Goal: Task Accomplishment & Management: Manage account settings

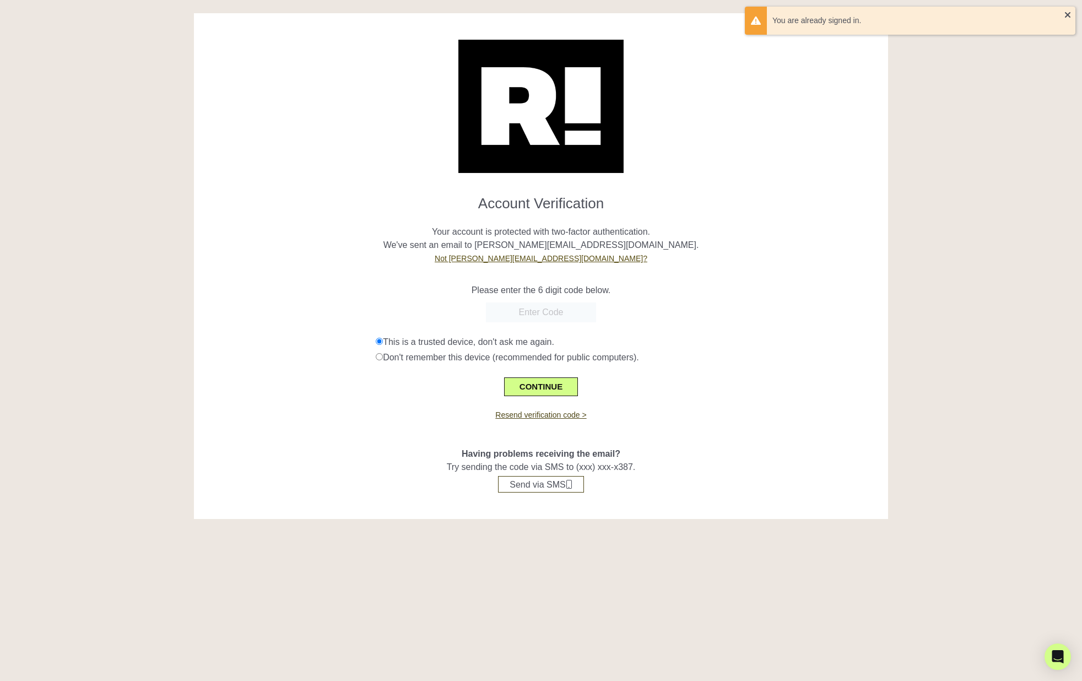
click at [562, 260] on link "Not garett.graubins@hammermade.com?" at bounding box center [541, 258] width 213 height 9
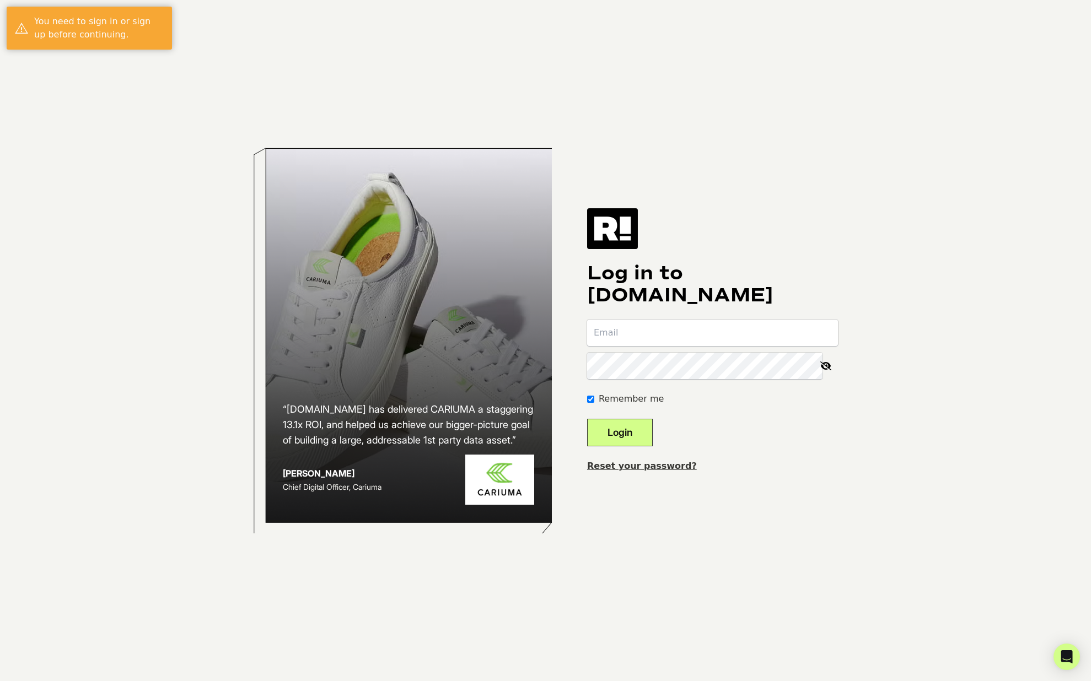
click at [664, 337] on input "email" at bounding box center [712, 333] width 251 height 26
type input "[PERSON_NAME][EMAIL_ADDRESS][DOMAIN_NAME]"
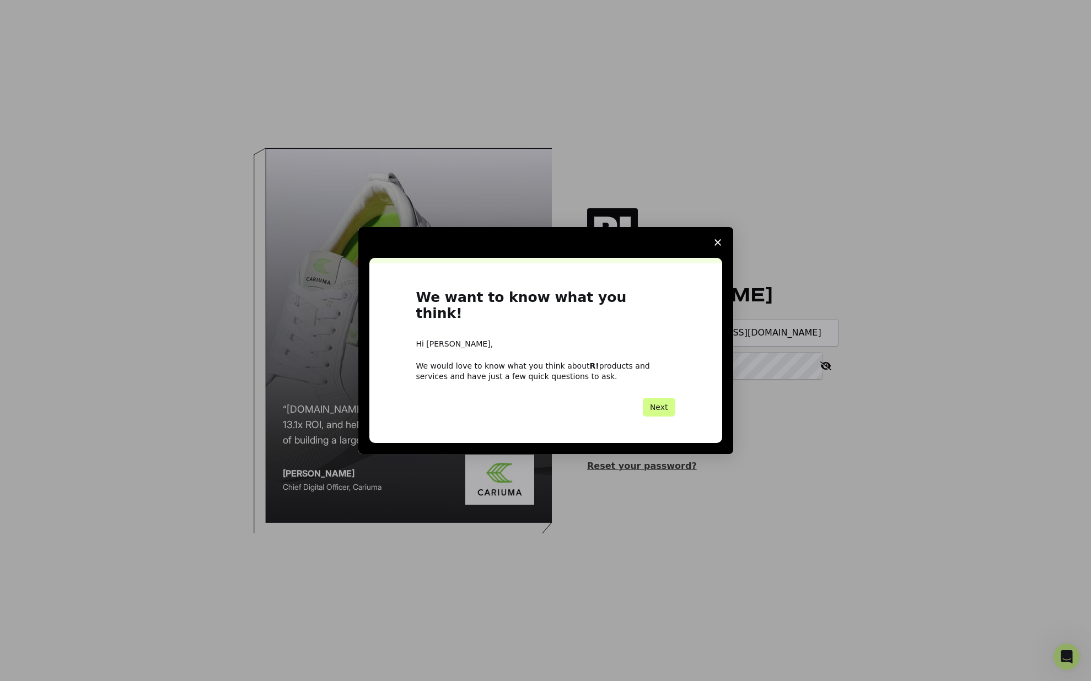
click at [720, 254] on span "Close survey" at bounding box center [717, 242] width 31 height 31
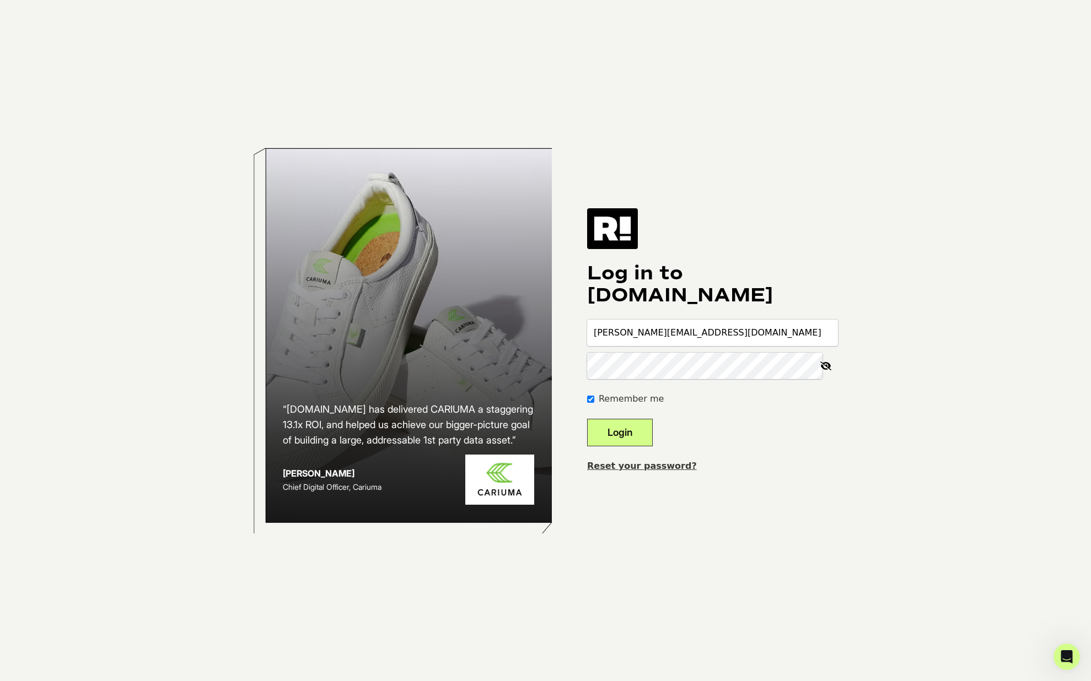
click at [830, 366] on icon at bounding box center [826, 366] width 24 height 26
drag, startPoint x: 628, startPoint y: 427, endPoint x: 644, endPoint y: 432, distance: 16.7
click at [628, 426] on button "Login" at bounding box center [620, 433] width 66 height 28
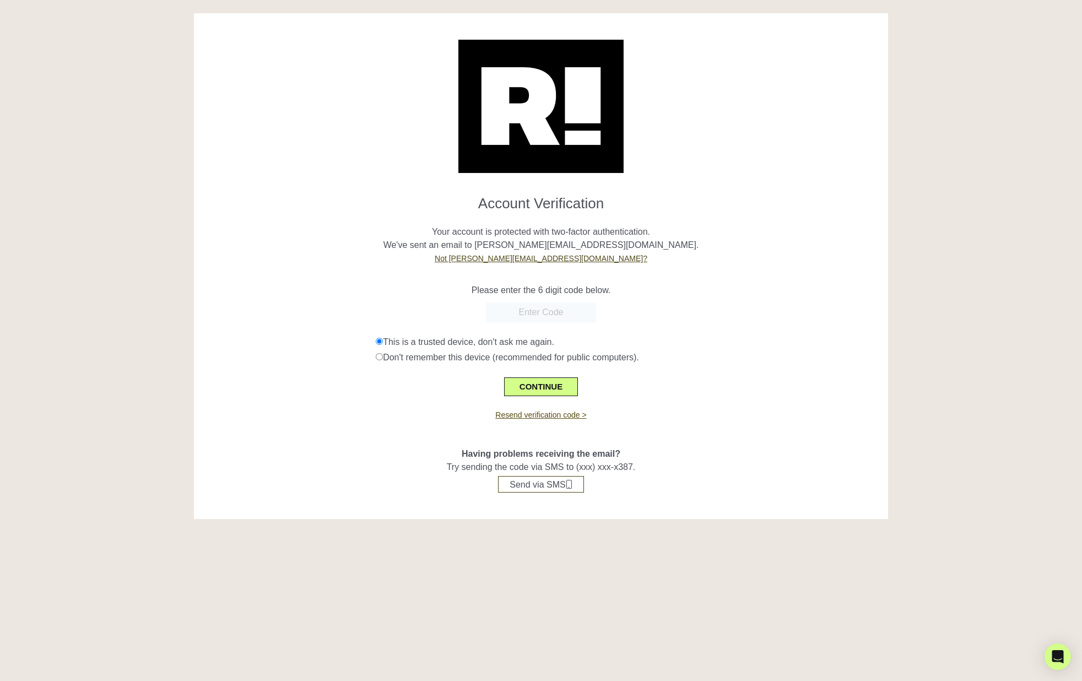
click at [554, 415] on link "Resend verification code >" at bounding box center [540, 415] width 91 height 9
click at [572, 314] on input "text" at bounding box center [541, 313] width 110 height 20
paste input "347831"
type input "347831"
drag, startPoint x: 563, startPoint y: 384, endPoint x: 584, endPoint y: 387, distance: 21.2
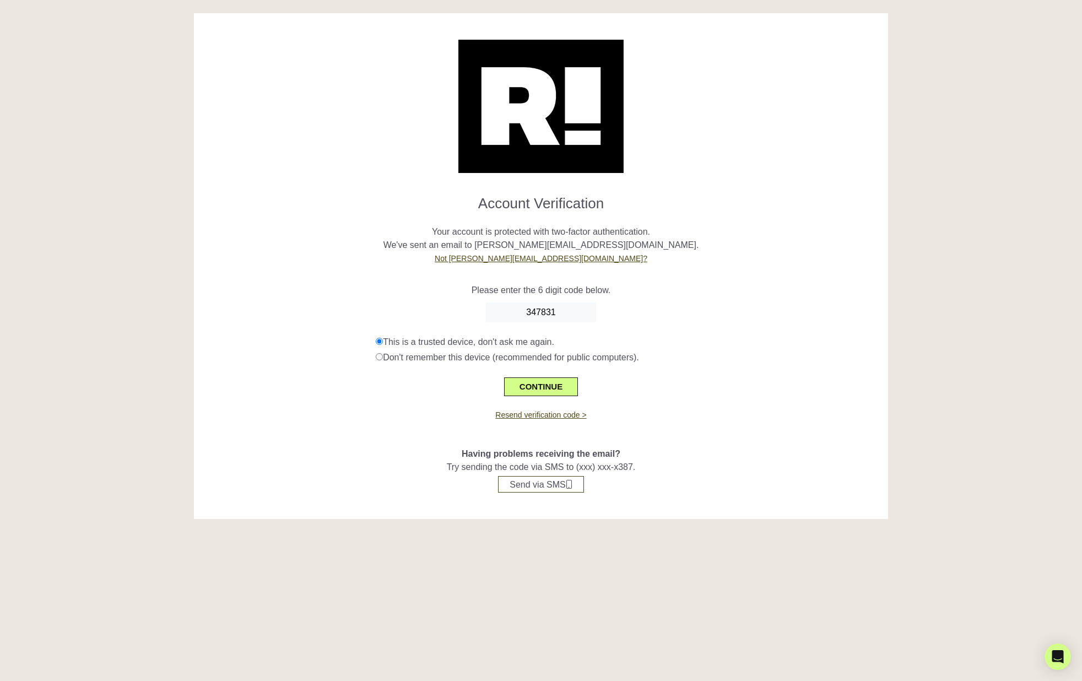
click at [563, 384] on button "CONTINUE" at bounding box center [541, 387] width 74 height 19
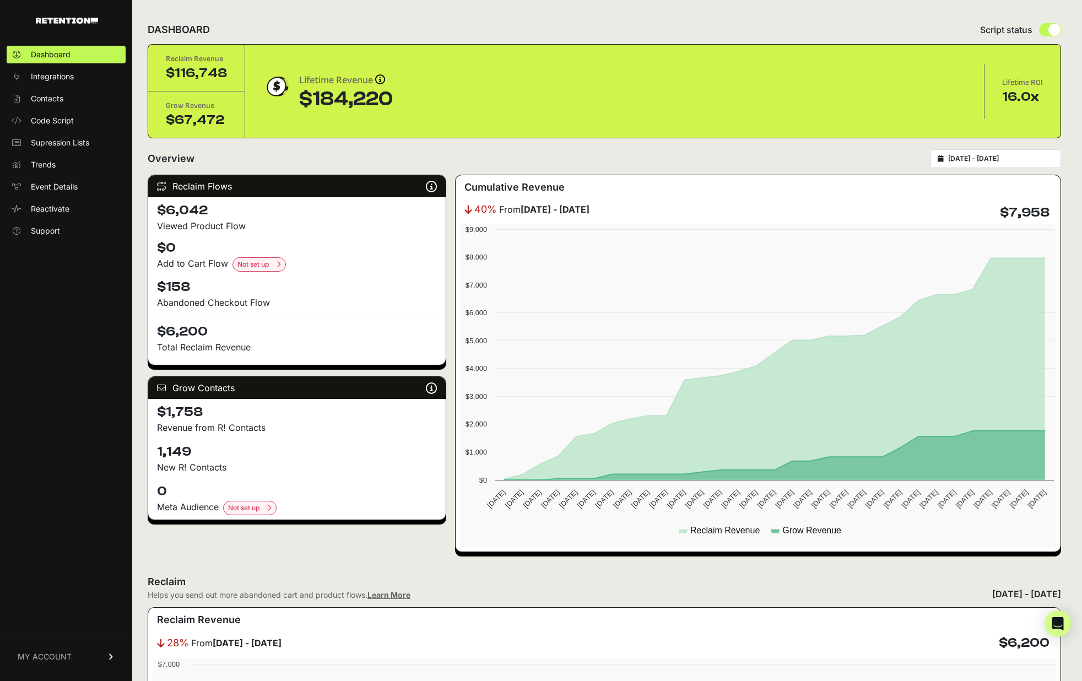
click at [48, 651] on span "MY ACCOUNT" at bounding box center [45, 656] width 54 height 11
click at [69, 553] on span "Account Details" at bounding box center [59, 554] width 57 height 11
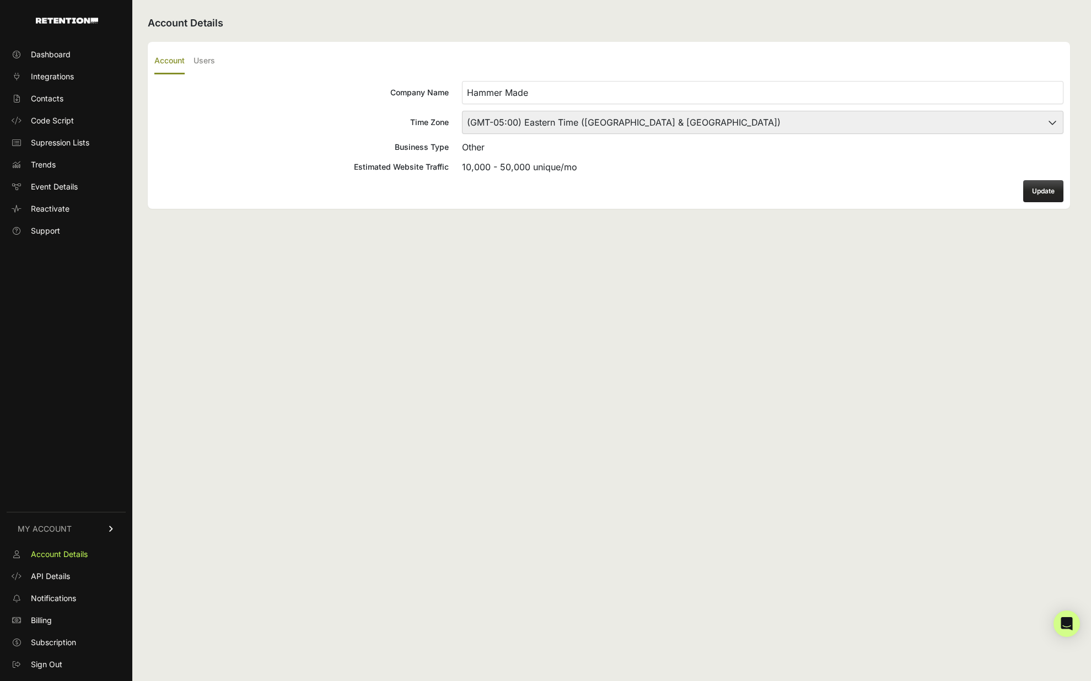
drag, startPoint x: 200, startPoint y: 60, endPoint x: 232, endPoint y: 79, distance: 37.8
click at [200, 60] on label "Users" at bounding box center [203, 62] width 21 height 26
click at [0, 0] on input "Users" at bounding box center [0, 0] width 0 height 0
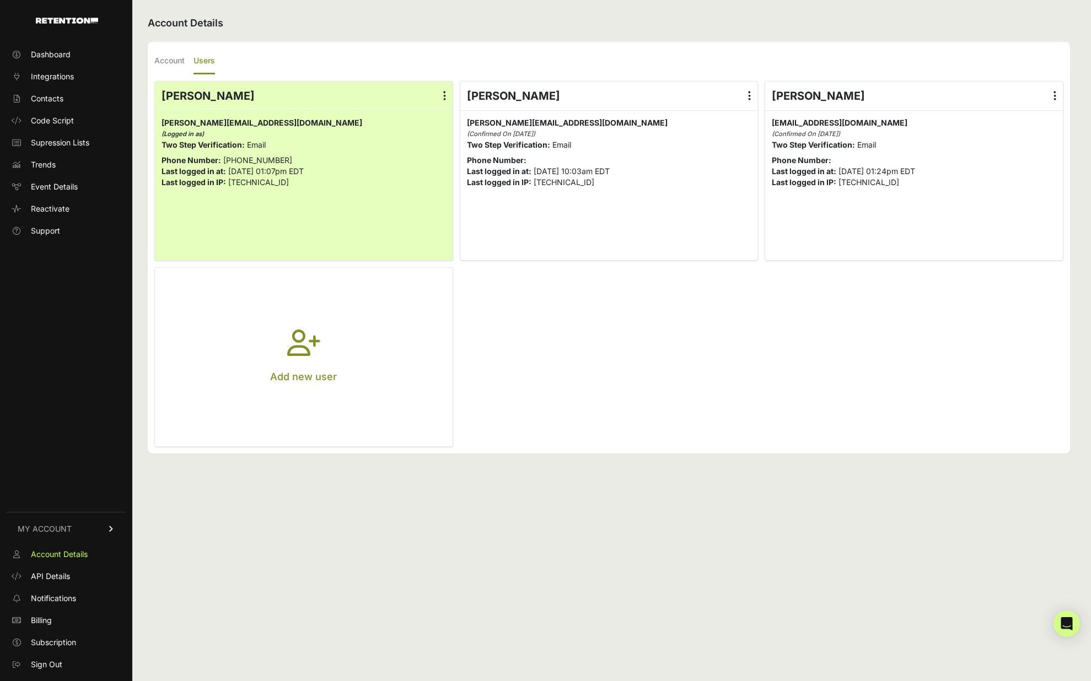
click at [750, 94] on icon at bounding box center [749, 95] width 3 height 11
click at [0, 0] on input "radio" at bounding box center [0, 0] width 0 height 0
click at [708, 182] on link "Delete" at bounding box center [717, 185] width 84 height 20
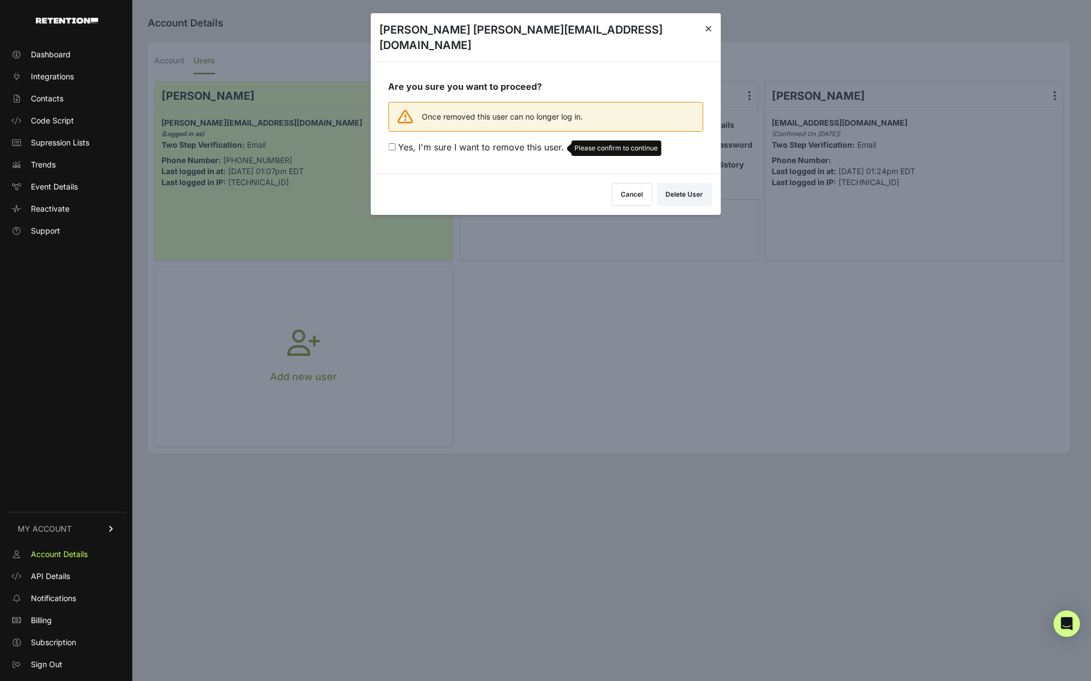
drag, startPoint x: 394, startPoint y: 129, endPoint x: 426, endPoint y: 163, distance: 47.2
click at [393, 143] on input "Yes, I'm sure I want to remove this user. Please confirm to continue" at bounding box center [391, 146] width 7 height 7
checkbox input "true"
drag, startPoint x: 672, startPoint y: 181, endPoint x: 676, endPoint y: 200, distance: 19.1
click at [672, 181] on button "Delete User" at bounding box center [683, 192] width 55 height 23
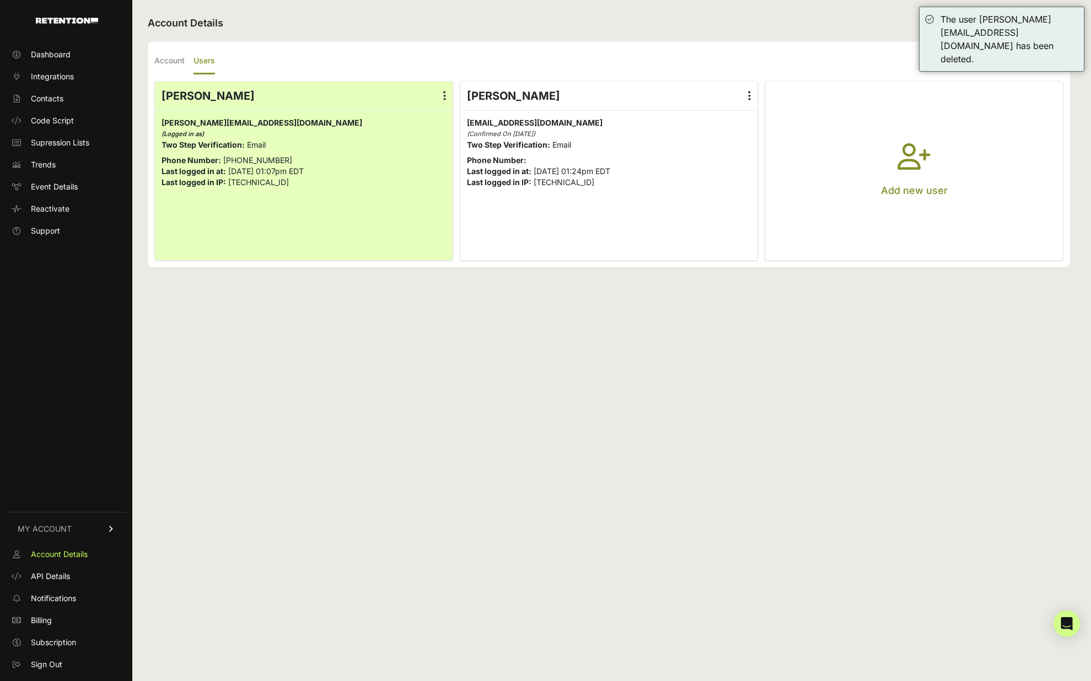
click at [916, 167] on icon "button" at bounding box center [913, 163] width 33 height 40
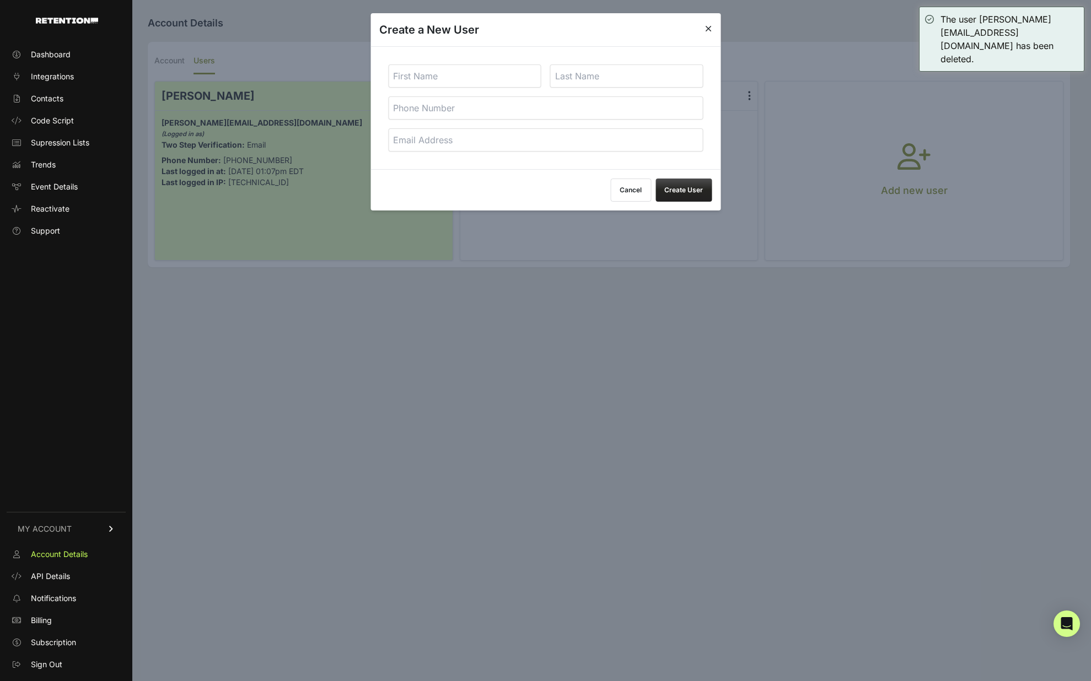
click at [473, 80] on input "text" at bounding box center [464, 75] width 153 height 23
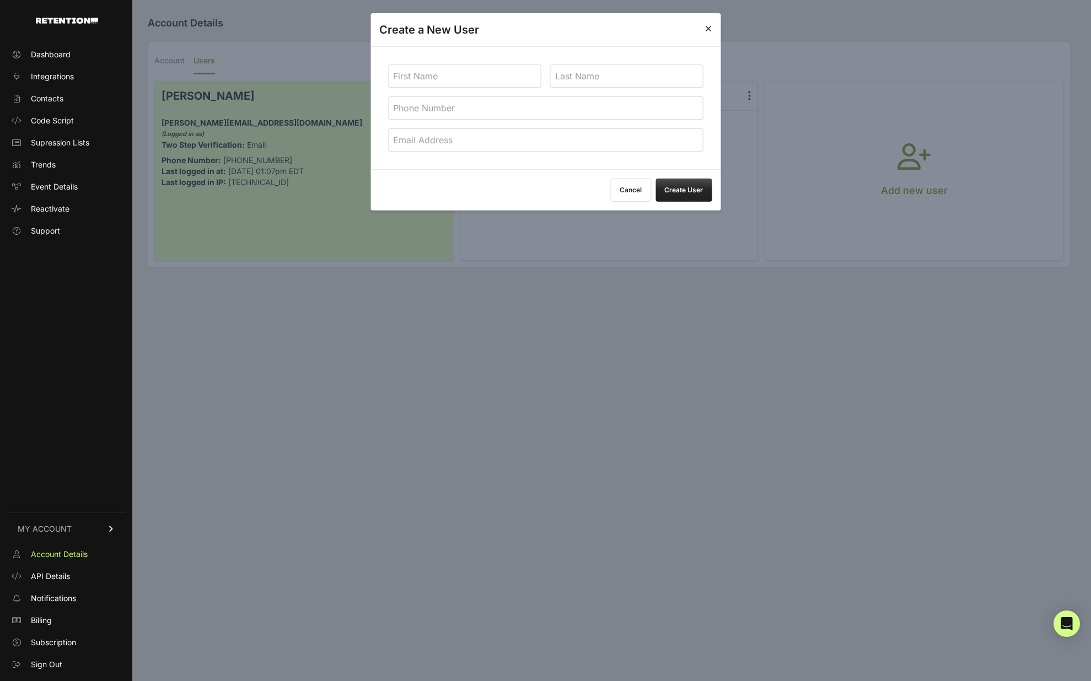
type input "M"
type input "Hammer Made"
type input "Marketing"
type input "[EMAIL_ADDRESS][DOMAIN_NAME]"
click at [686, 194] on button "Create User" at bounding box center [683, 190] width 56 height 23
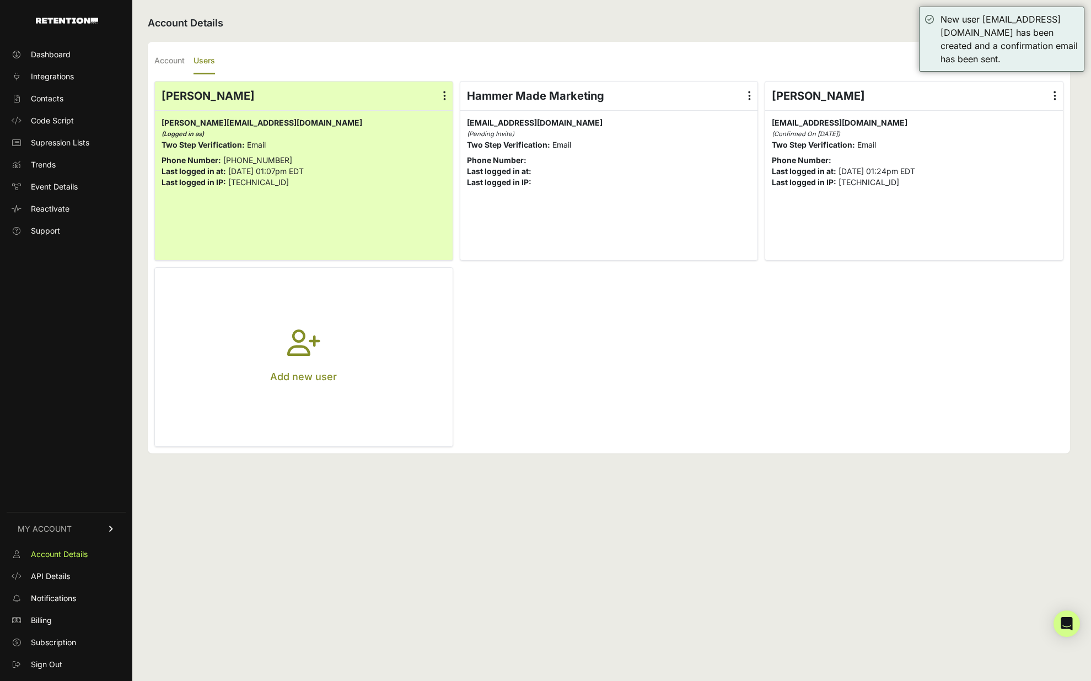
click at [756, 95] on label at bounding box center [749, 96] width 16 height 29
click at [0, 0] on input "radio" at bounding box center [0, 0] width 0 height 0
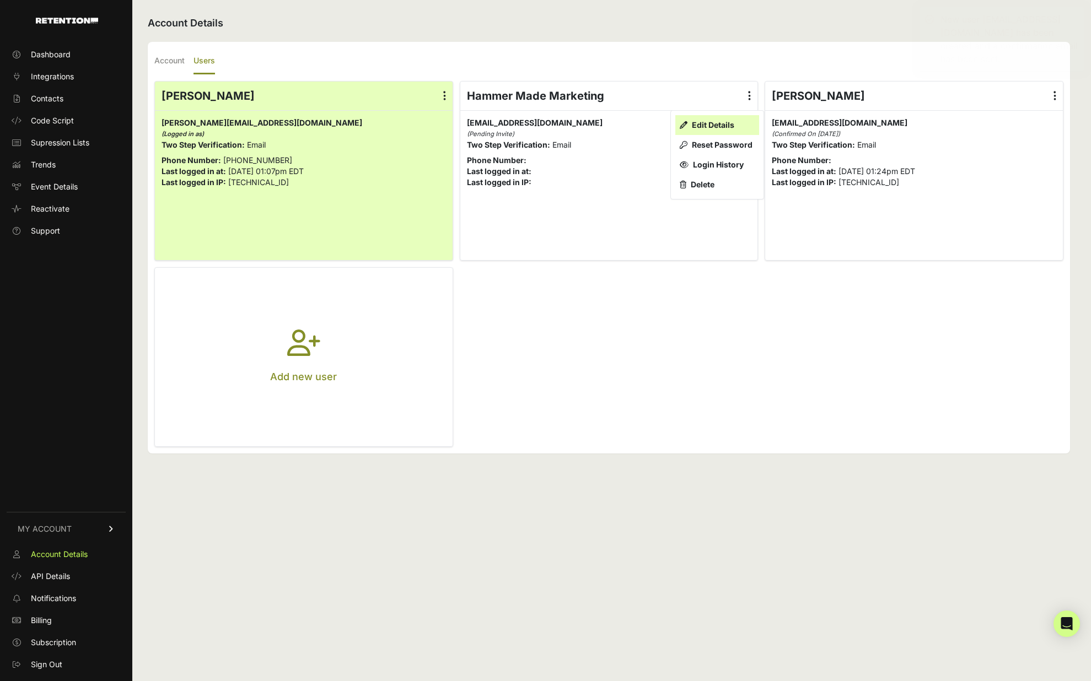
click at [732, 120] on link "Edit Details" at bounding box center [717, 125] width 84 height 20
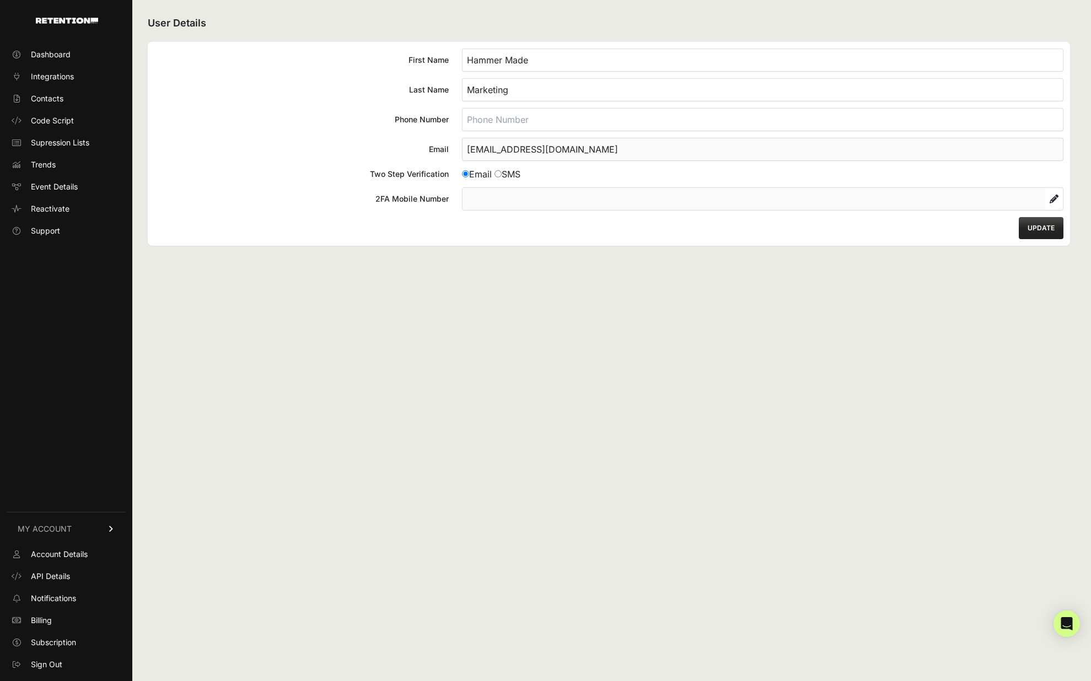
click at [1042, 228] on button "UPDATE" at bounding box center [1041, 228] width 45 height 22
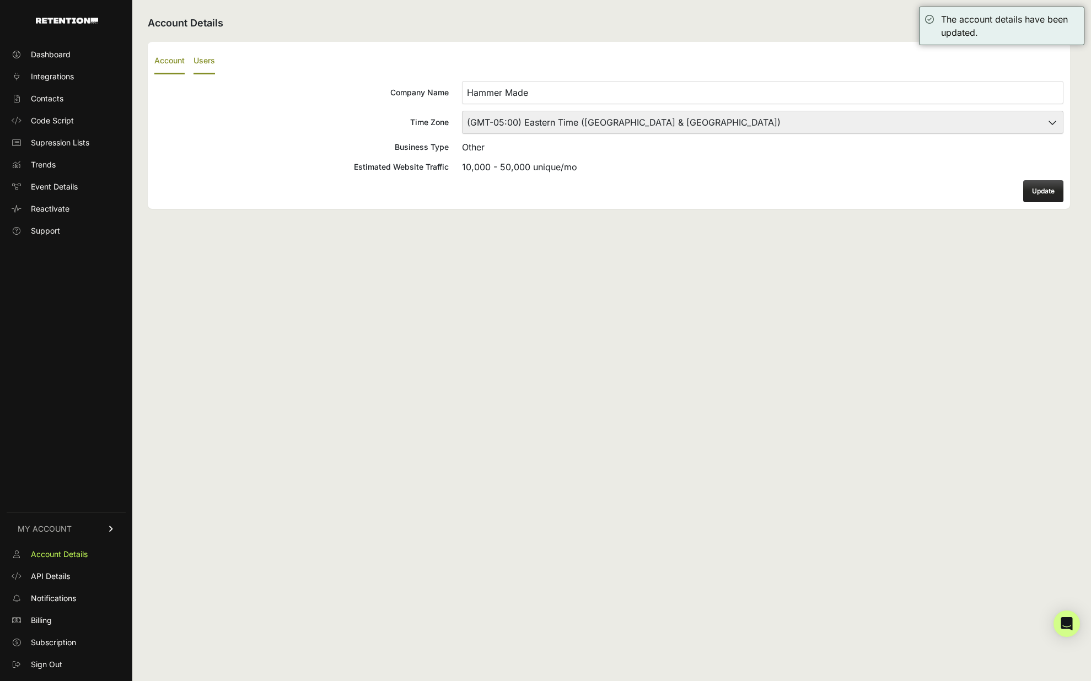
click at [206, 61] on label "Users" at bounding box center [203, 62] width 21 height 26
click at [0, 0] on input "Users" at bounding box center [0, 0] width 0 height 0
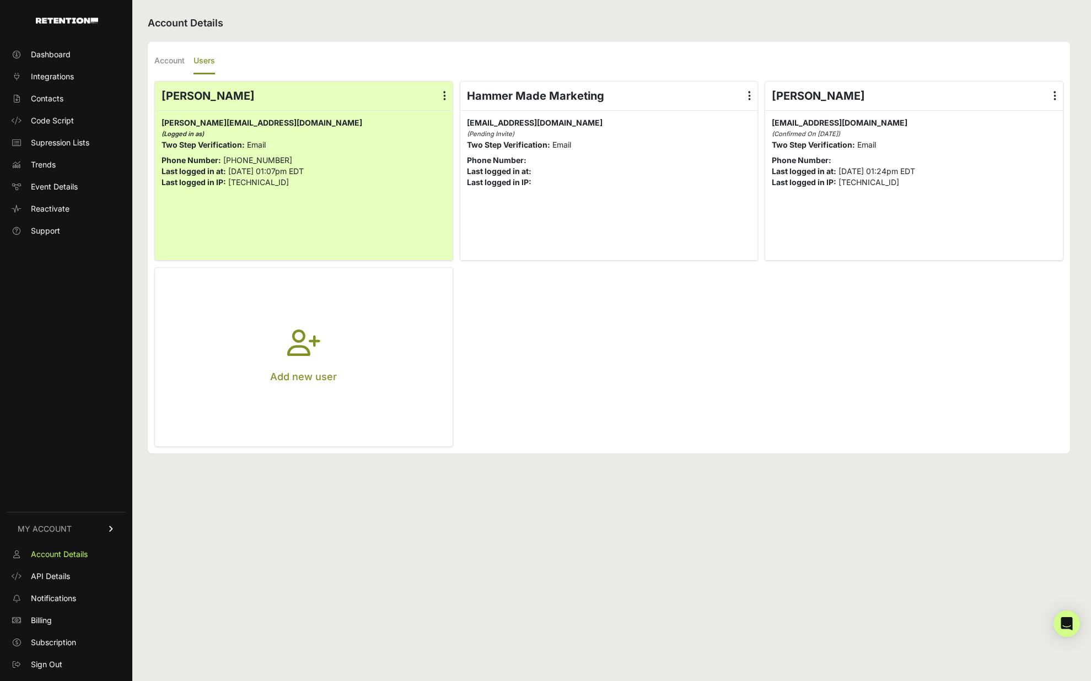
click at [954, 186] on p "Last logged in IP: [TECHNICAL_ID]" at bounding box center [914, 182] width 284 height 11
click at [54, 665] on span "Sign Out" at bounding box center [46, 664] width 31 height 11
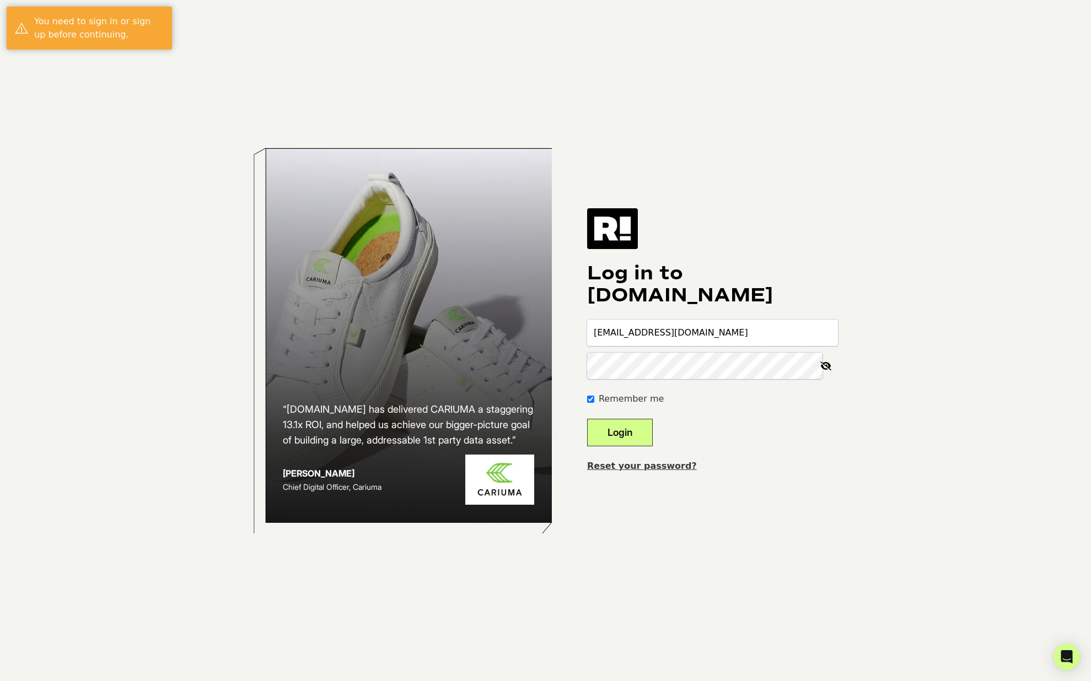
type input "[EMAIL_ADDRESS][DOMAIN_NAME]"
click at [587, 419] on button "Login" at bounding box center [620, 433] width 66 height 28
click at [644, 465] on link "Reset your password?" at bounding box center [642, 466] width 110 height 10
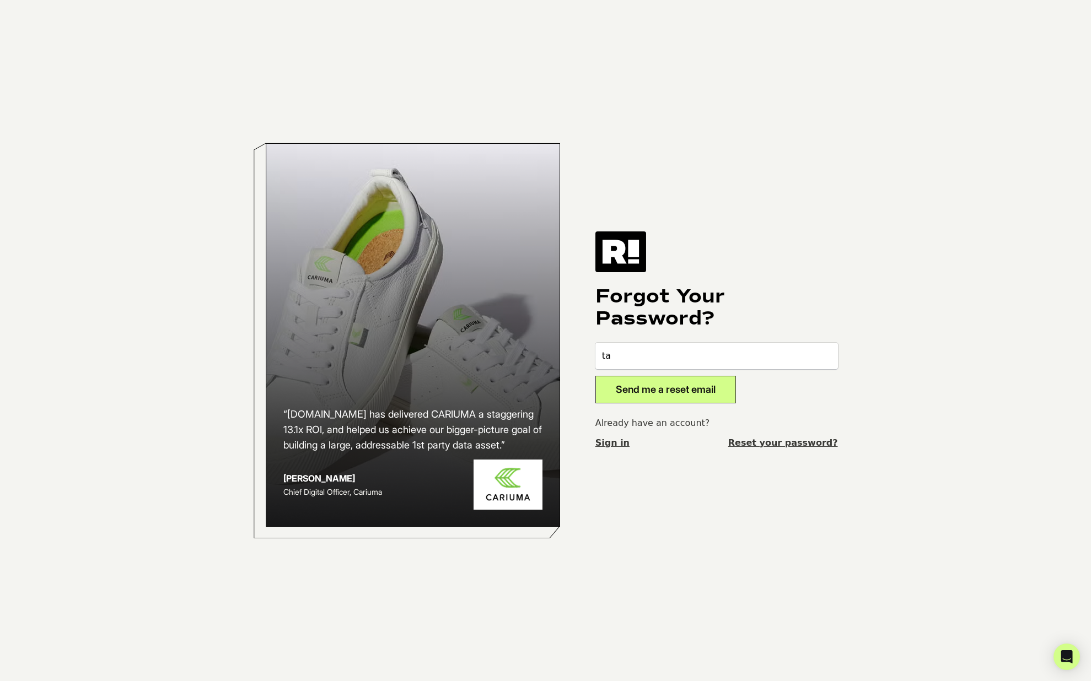
type input "t"
type input "[EMAIL_ADDRESS][DOMAIN_NAME]"
click at [682, 390] on button "Send me a reset email" at bounding box center [665, 390] width 141 height 28
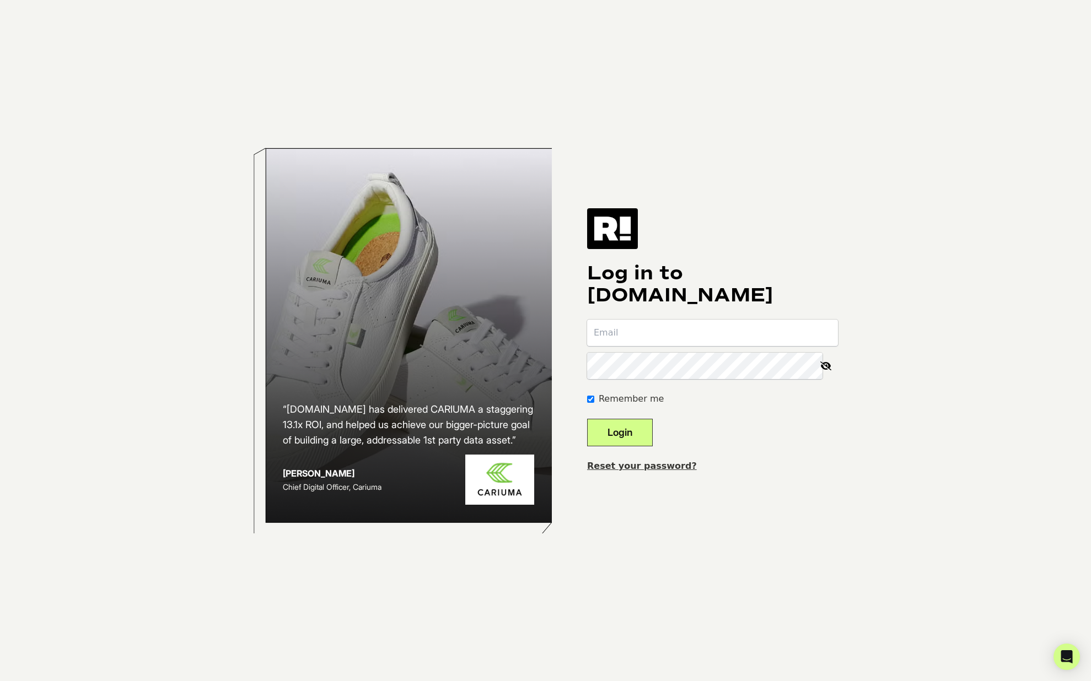
click at [677, 461] on link "Reset your password?" at bounding box center [642, 466] width 110 height 10
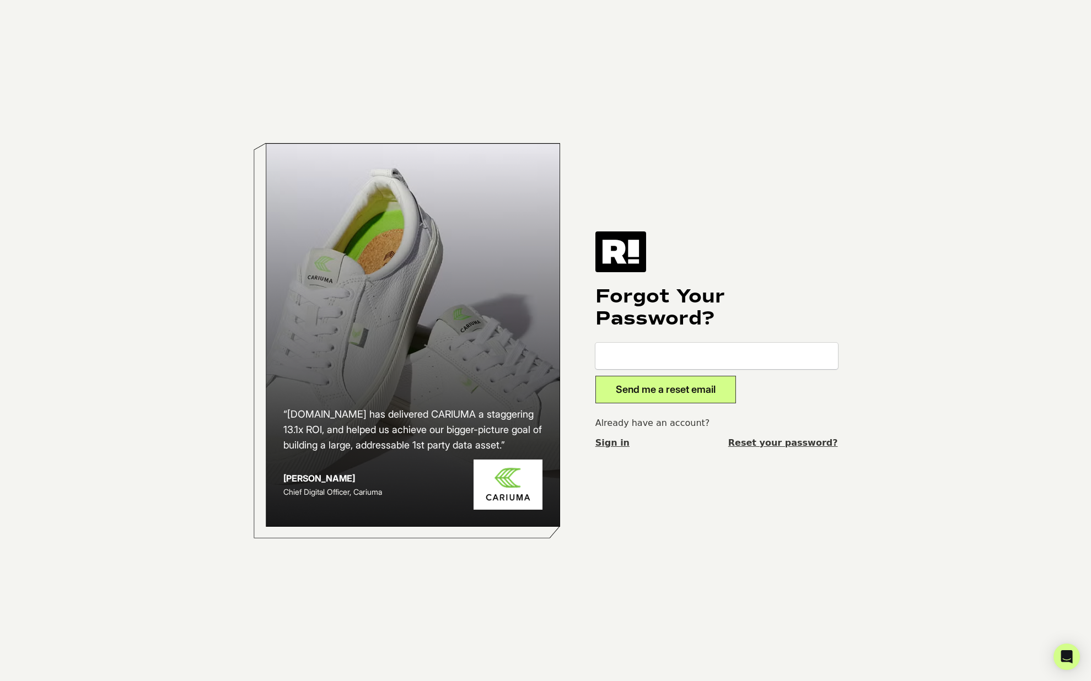
click at [684, 354] on input "email" at bounding box center [716, 356] width 243 height 26
type input "zach.tarraf@hammermade.com"
click at [968, 405] on body "“Retention.com has delivered CARIUMA a staggering 13.1x ROI, and helped us achi…" at bounding box center [545, 340] width 1091 height 681
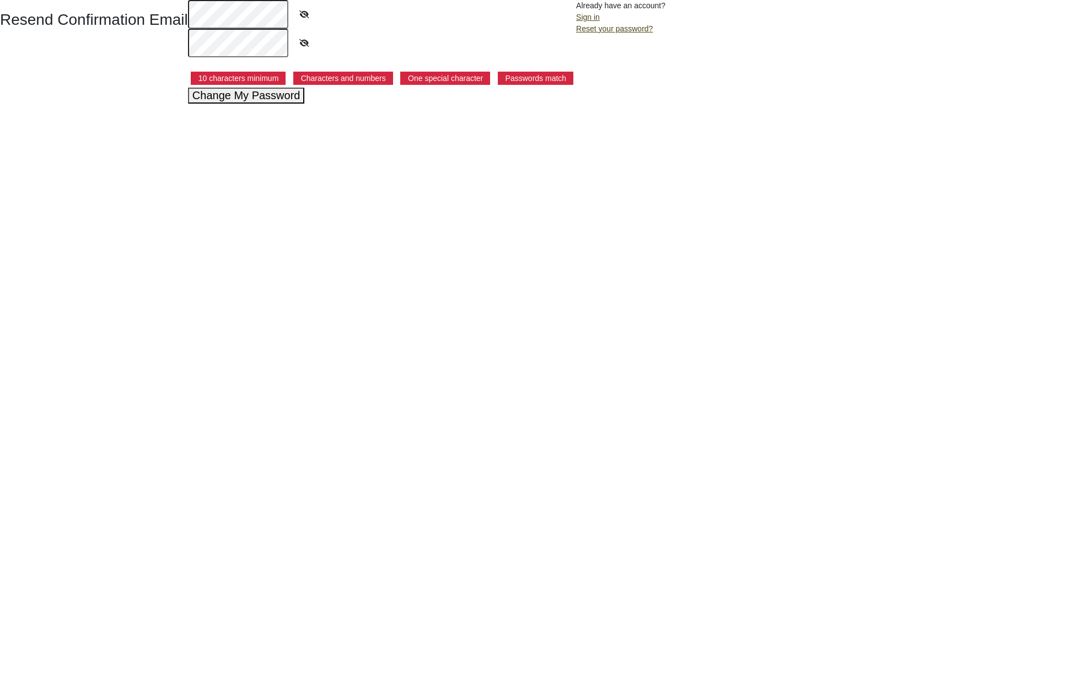
click at [303, 14] on icon at bounding box center [304, 14] width 28 height 25
click at [157, 14] on div "Resend Confirmation Email 10 characters minimum Characters and numbers One spec…" at bounding box center [545, 52] width 1091 height 104
click at [283, 101] on button "Change My Password" at bounding box center [246, 96] width 117 height 16
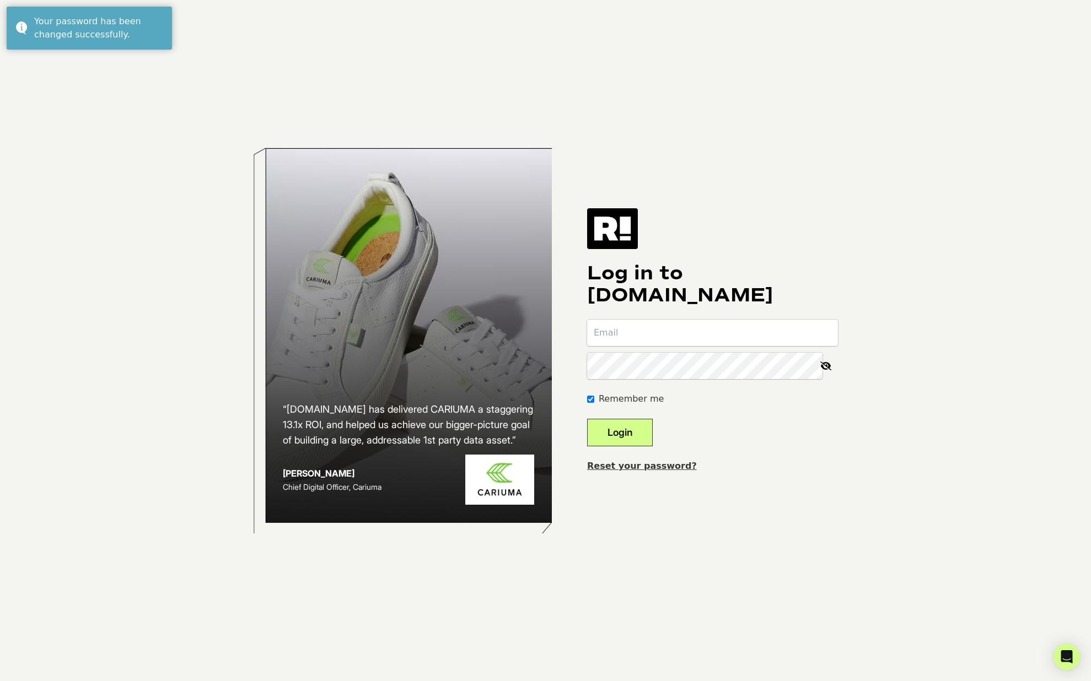
click at [672, 333] on input "email" at bounding box center [712, 333] width 251 height 26
type input "[EMAIL_ADDRESS][DOMAIN_NAME]"
click at [820, 366] on icon at bounding box center [826, 366] width 24 height 26
click at [632, 425] on button "Login" at bounding box center [620, 433] width 66 height 28
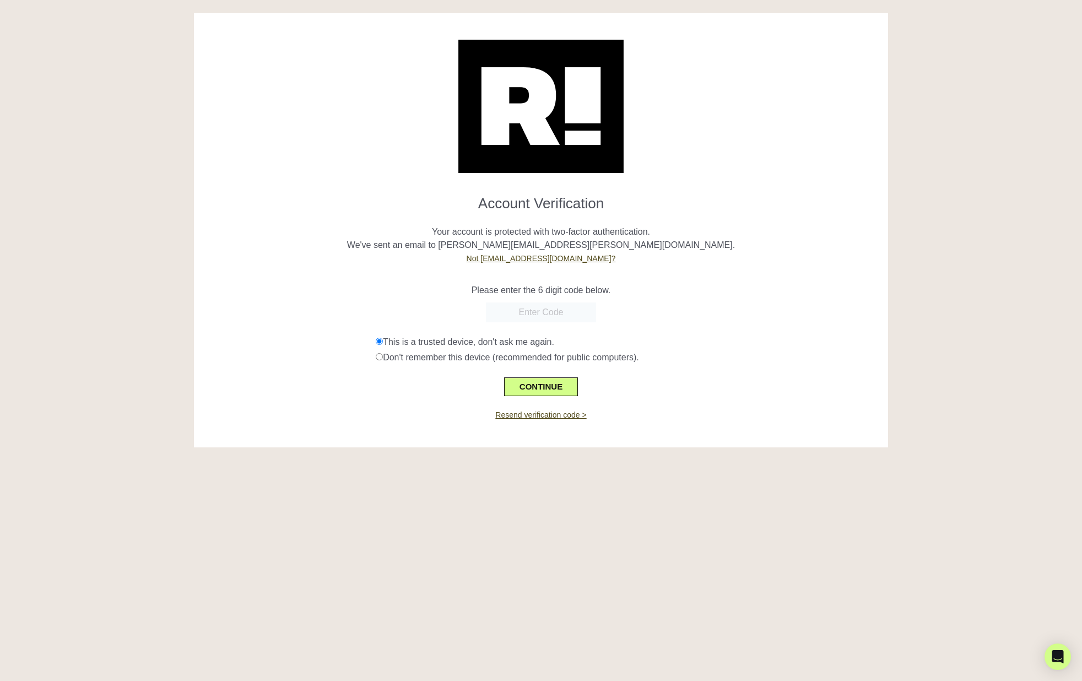
click at [569, 308] on input "text" at bounding box center [541, 313] width 110 height 20
paste input "915320"
type input "915320"
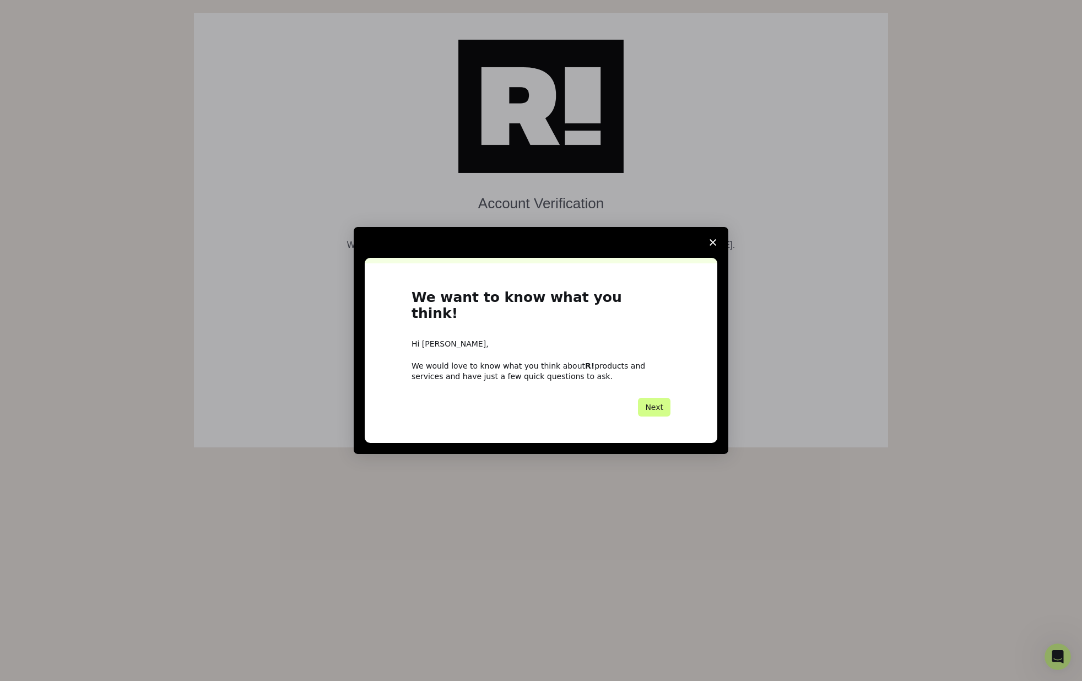
click at [717, 252] on span "Close survey" at bounding box center [713, 242] width 31 height 31
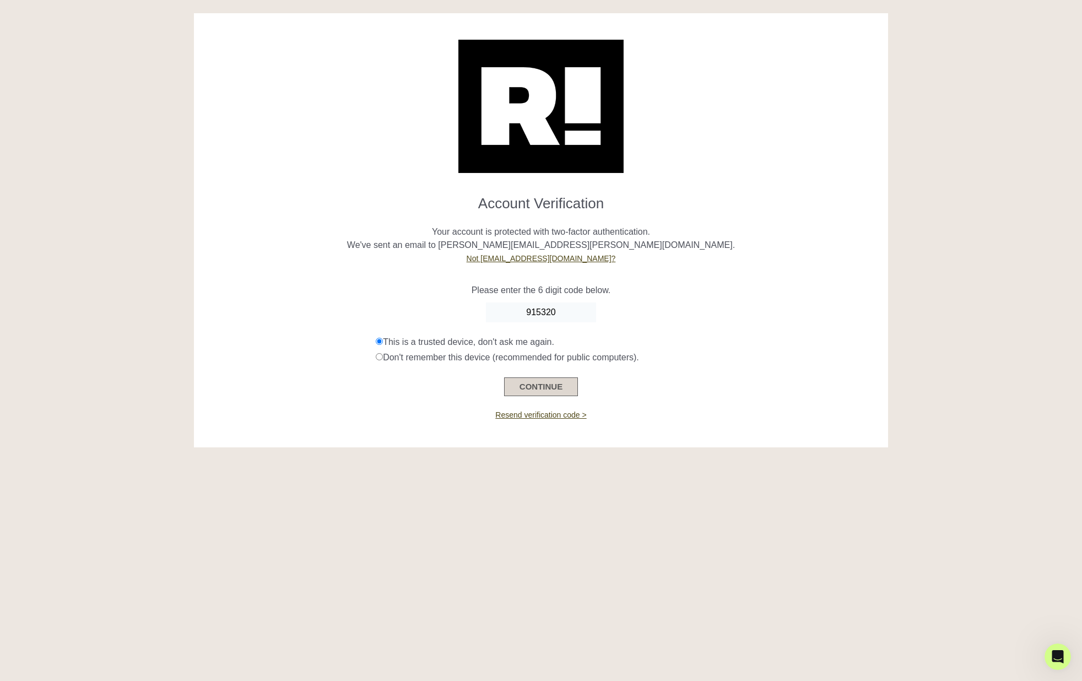
click at [543, 390] on button "CONTINUE" at bounding box center [541, 387] width 74 height 19
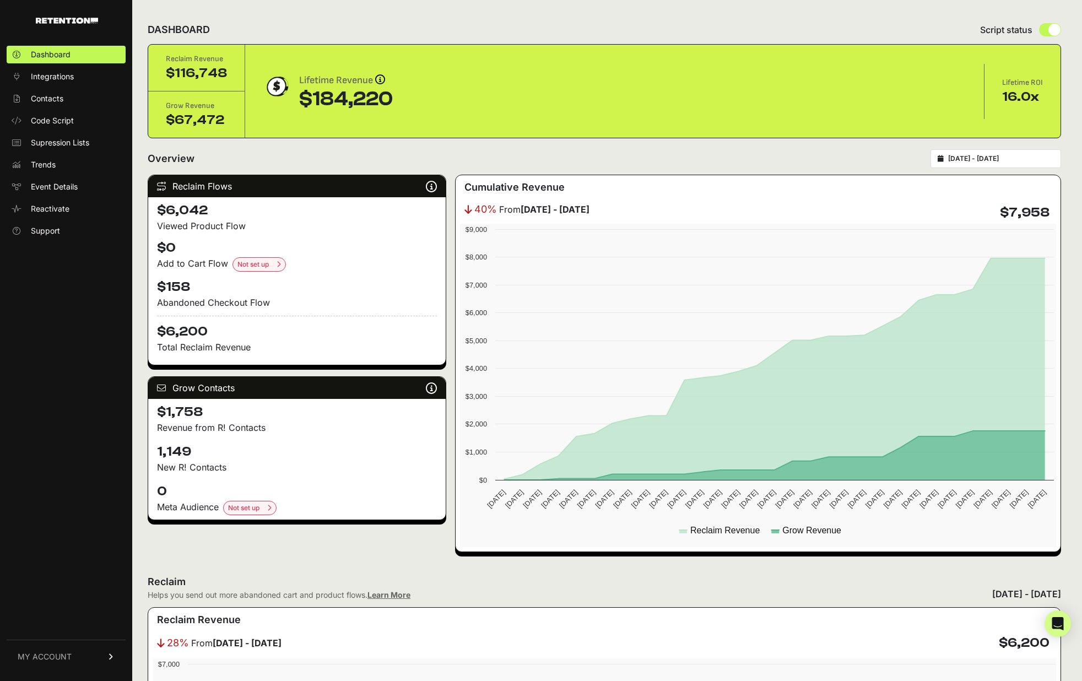
click at [58, 650] on link "MY ACCOUNT" at bounding box center [66, 657] width 119 height 34
click at [62, 553] on span "Account Details" at bounding box center [59, 554] width 57 height 11
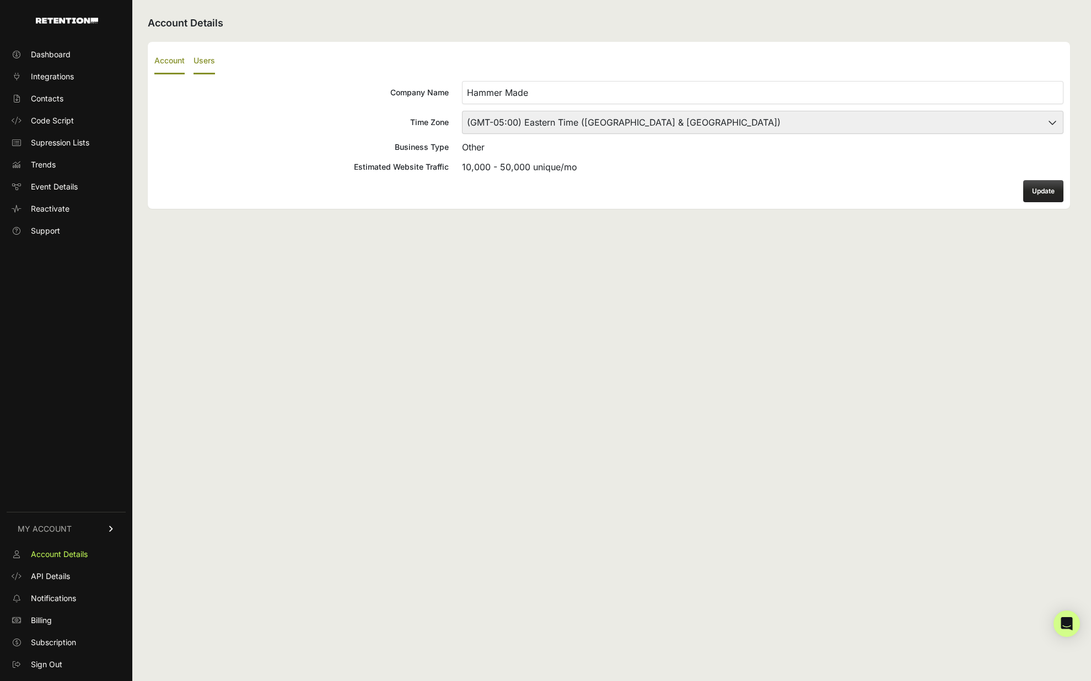
click at [209, 64] on label "Users" at bounding box center [203, 62] width 21 height 26
click at [0, 0] on input "Users" at bounding box center [0, 0] width 0 height 0
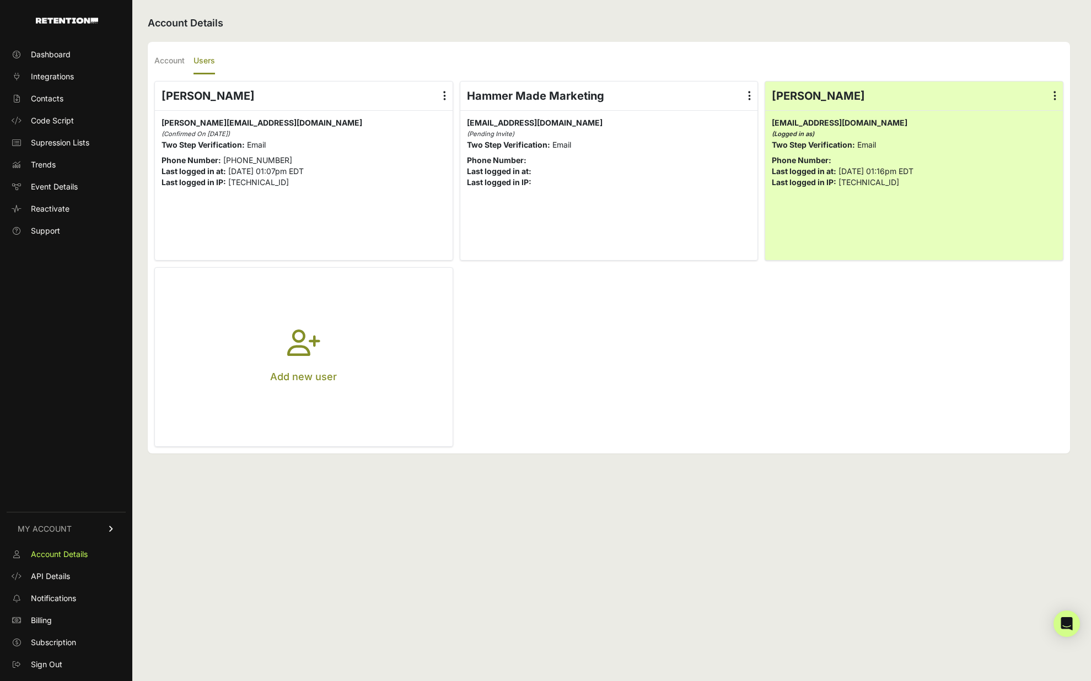
click at [442, 91] on label at bounding box center [445, 96] width 16 height 29
click at [0, 0] on input "radio" at bounding box center [0, 0] width 0 height 0
click at [396, 186] on link "Delete" at bounding box center [412, 185] width 84 height 20
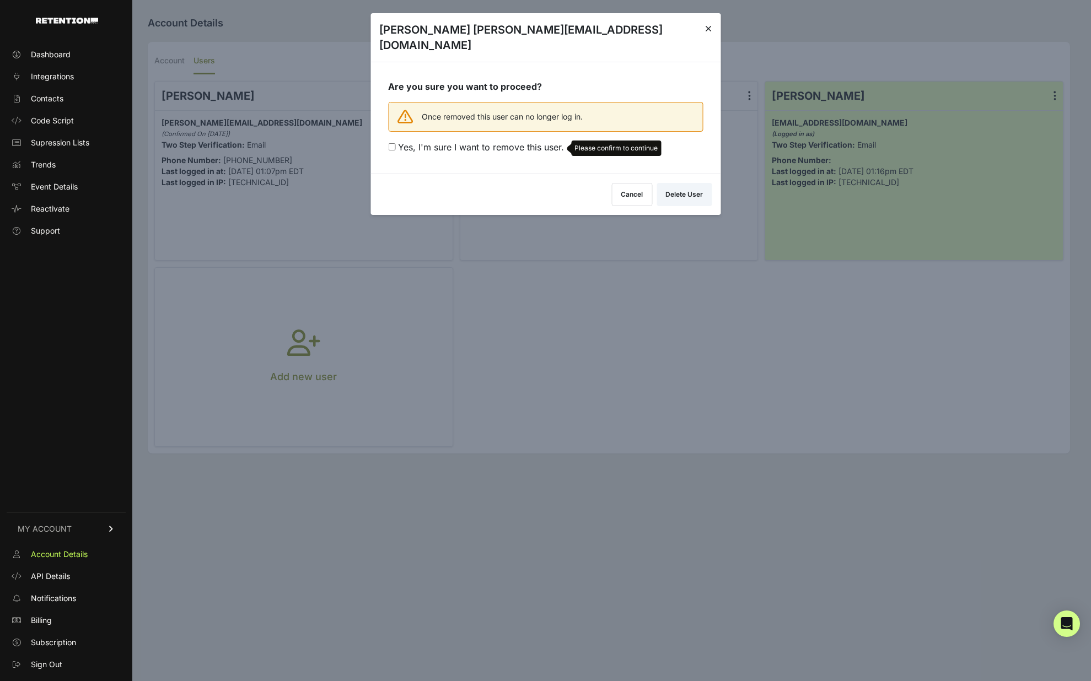
click at [398, 142] on span "Yes, I'm sure I want to remove this user." at bounding box center [481, 147] width 166 height 11
click at [395, 143] on input "Yes, I'm sure I want to remove this user. Please confirm to continue" at bounding box center [391, 146] width 7 height 7
checkbox input "true"
click at [676, 181] on button "Delete User" at bounding box center [683, 192] width 55 height 23
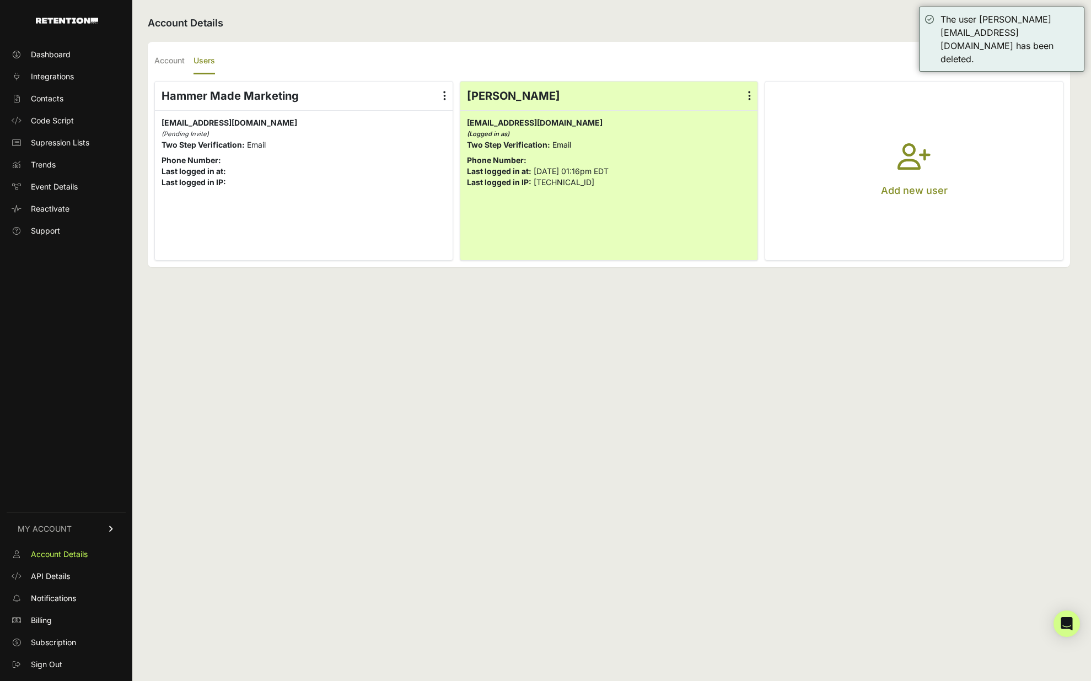
click at [918, 163] on icon "button" at bounding box center [913, 163] width 33 height 40
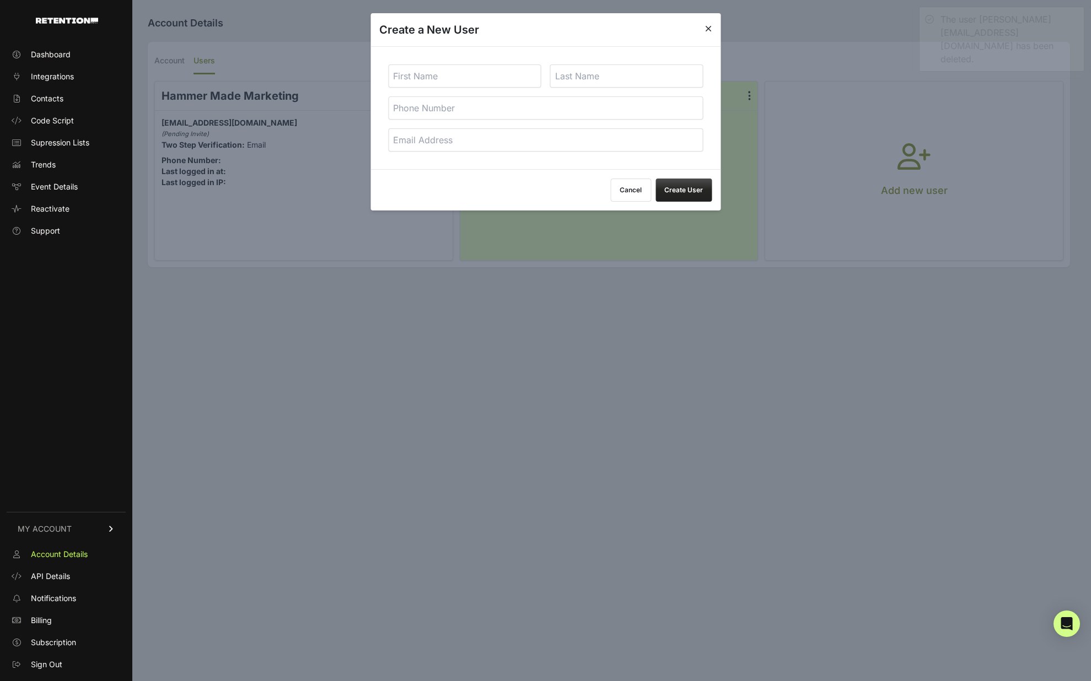
click at [473, 76] on input "text" at bounding box center [464, 75] width 153 height 23
type input "Franck"
type input "Gougeon"
type input "[EMAIL_ADDRESS][DOMAIN_NAME]"
click at [703, 197] on button "Create User" at bounding box center [683, 190] width 56 height 23
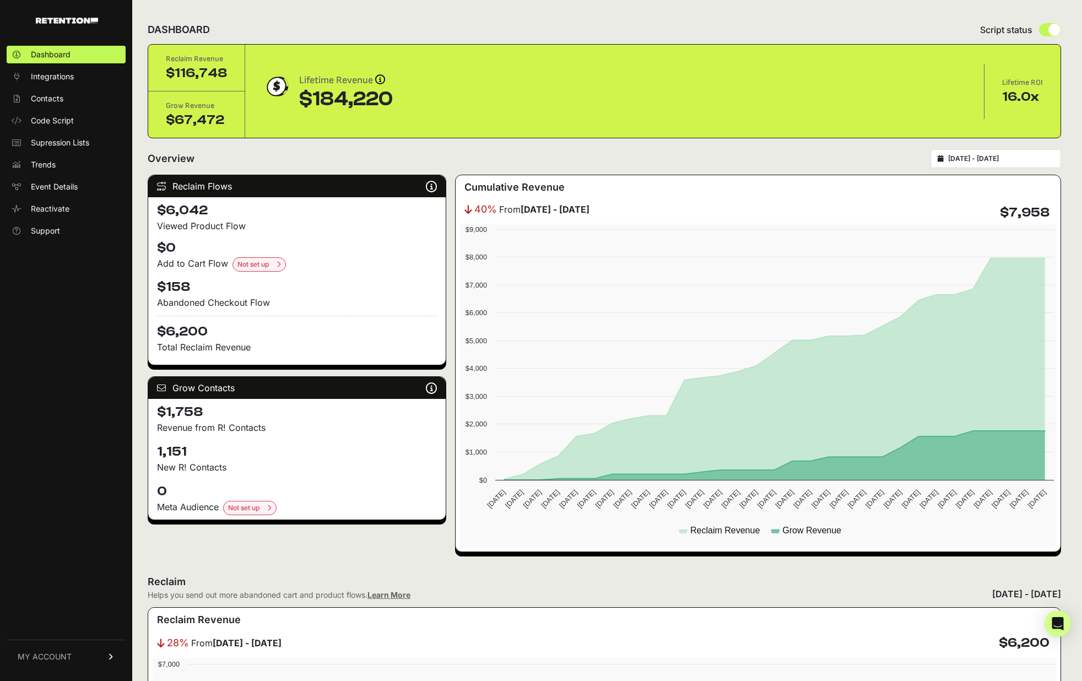
click at [49, 655] on span "MY ACCOUNT" at bounding box center [45, 656] width 54 height 11
click at [56, 226] on span "Support" at bounding box center [45, 230] width 29 height 11
